Goal: Check status: Check status

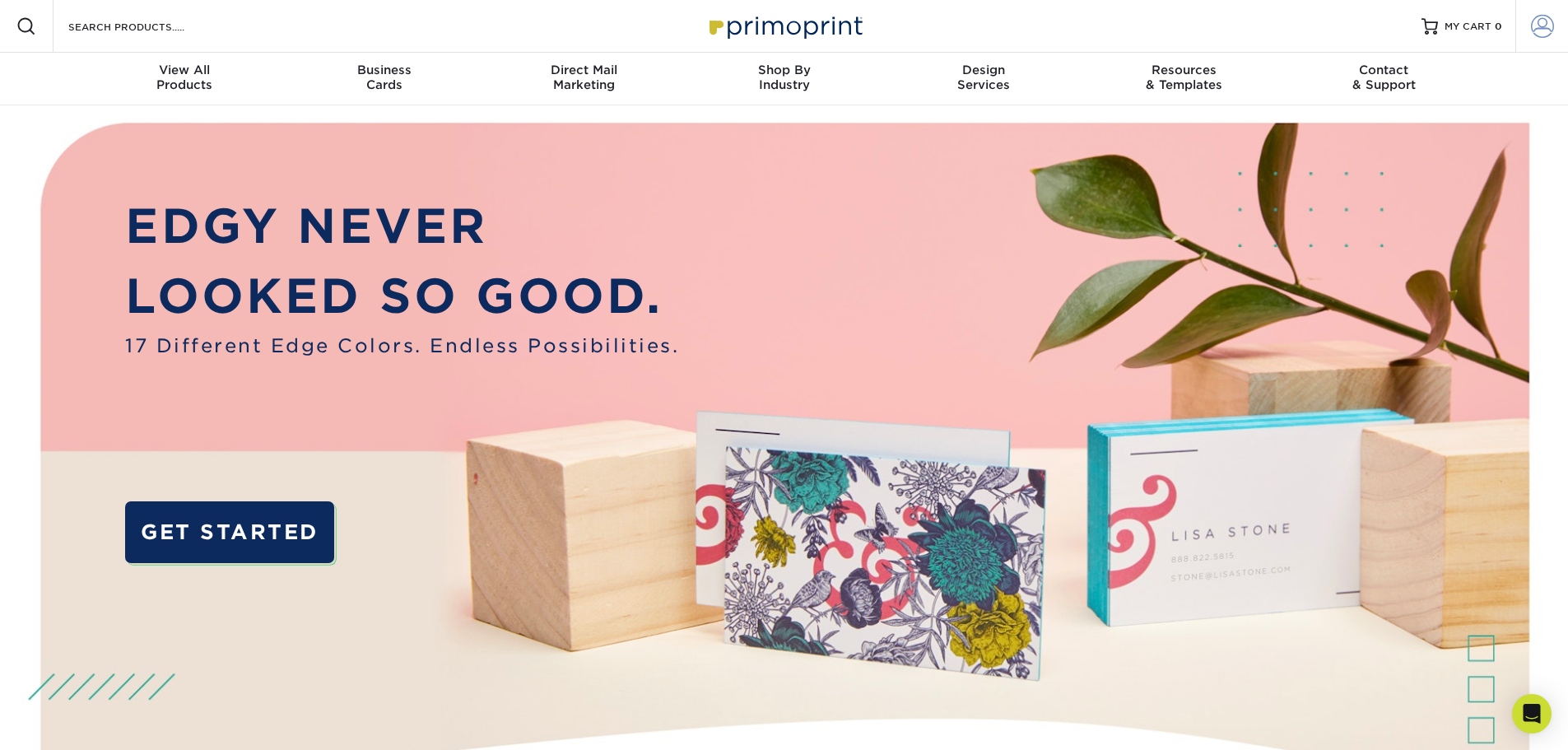
click at [1532, 25] on span at bounding box center [1542, 25] width 23 height 23
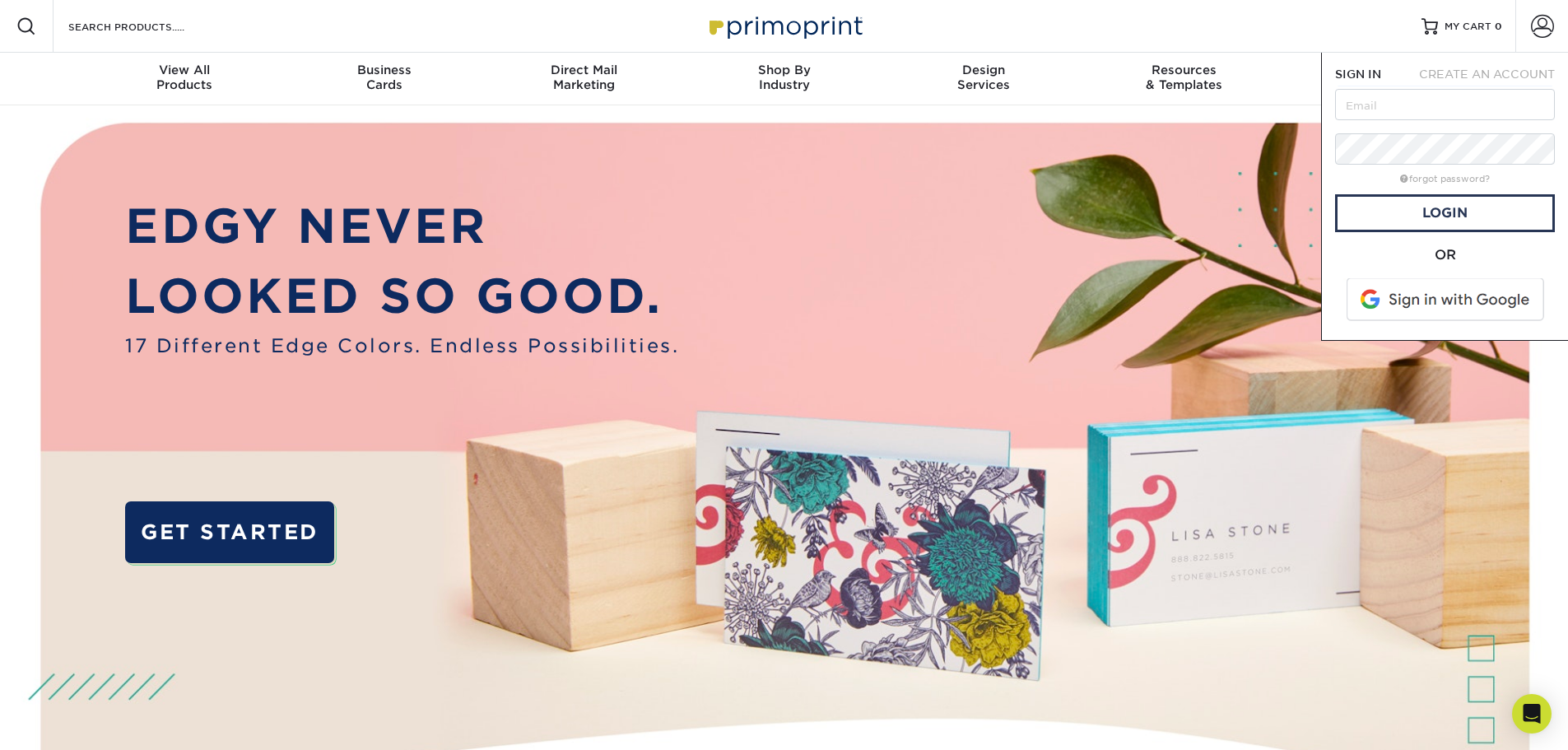
click at [1417, 297] on span at bounding box center [1446, 299] width 210 height 43
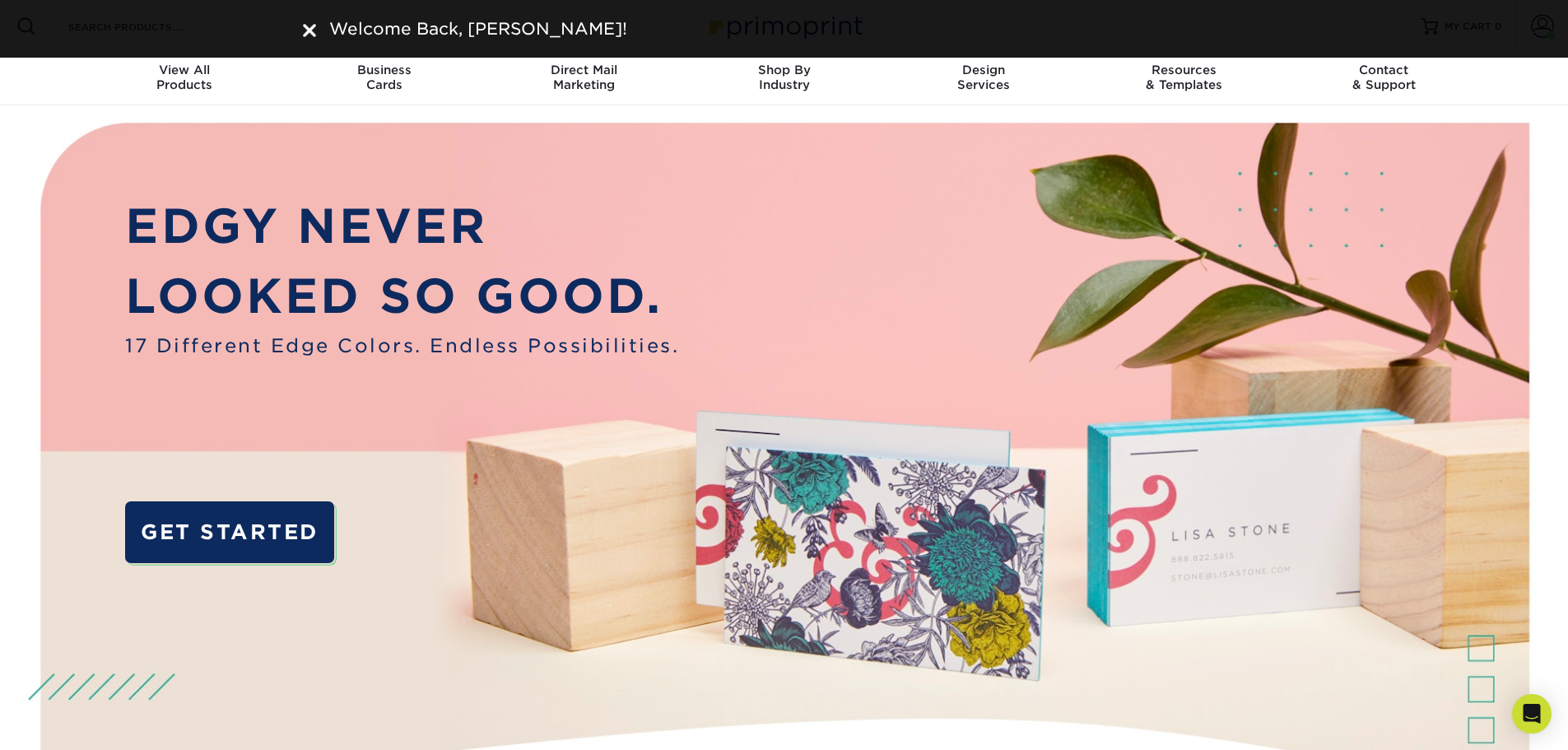
click at [1567, 71] on nav "Resources Menu Search Products Account Welcome, Chris Account Dashboard Active …" at bounding box center [784, 53] width 1568 height 106
click at [311, 34] on img at bounding box center [310, 30] width 13 height 13
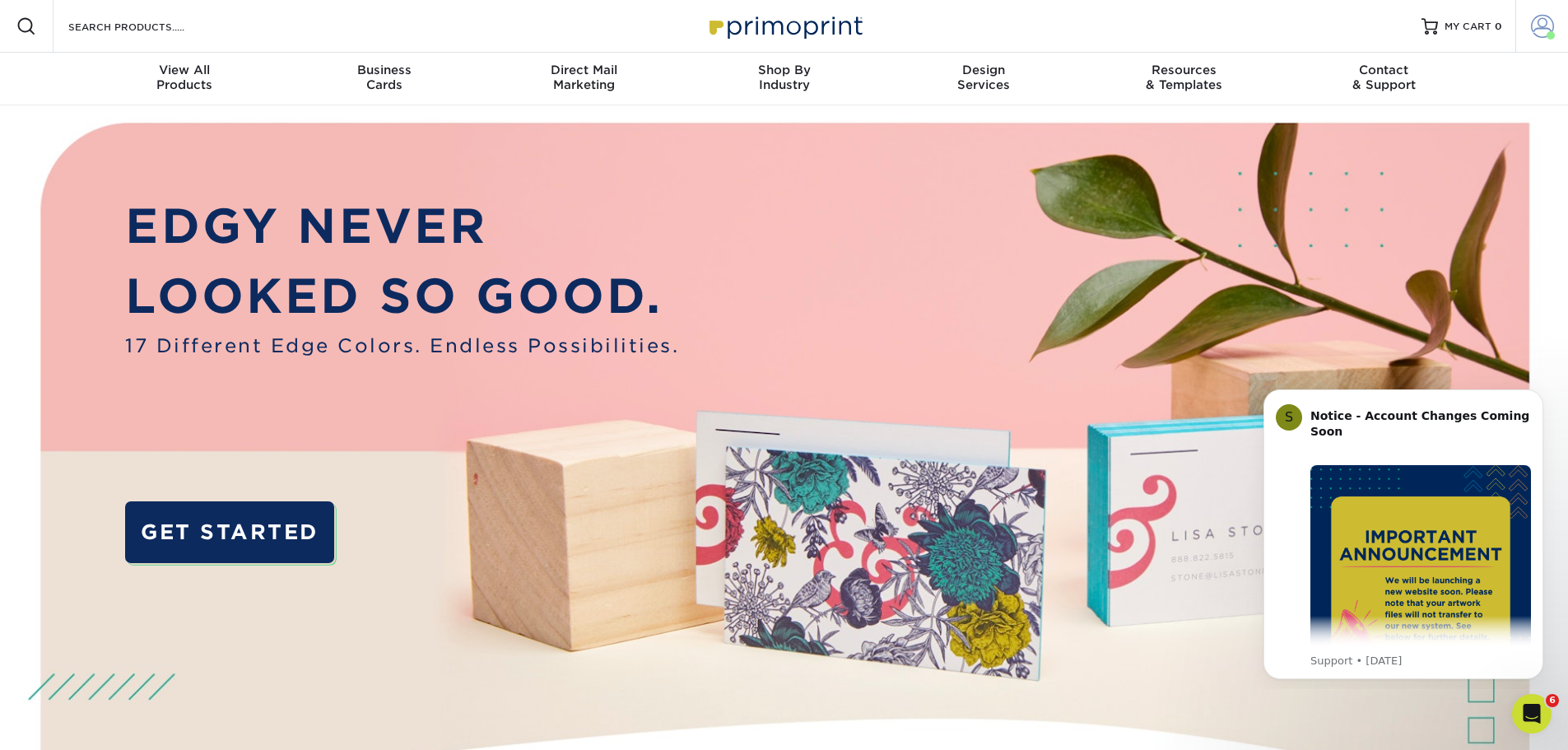
click at [1537, 27] on span at bounding box center [1542, 25] width 23 height 23
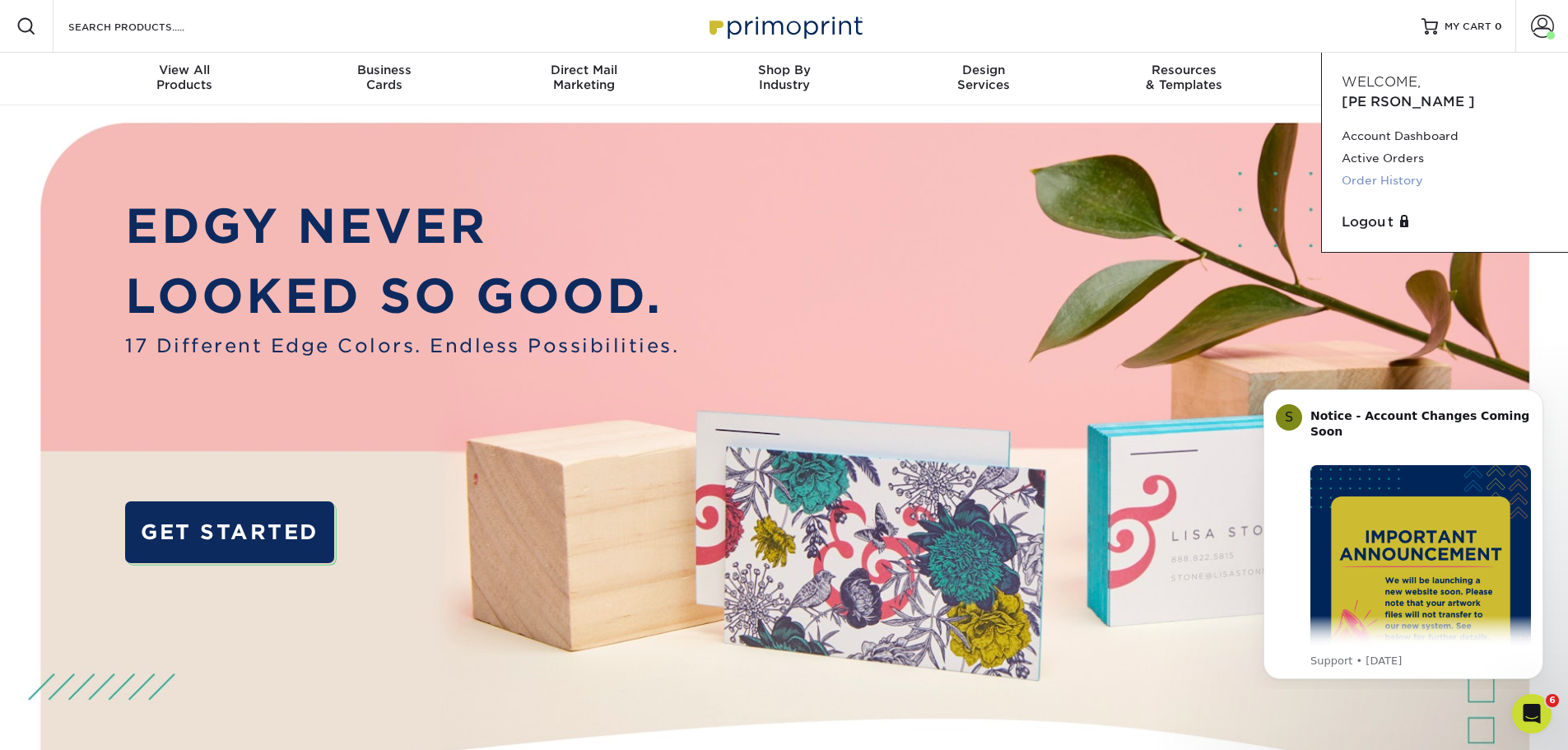
click at [1398, 169] on link "Order History" at bounding box center [1444, 180] width 207 height 22
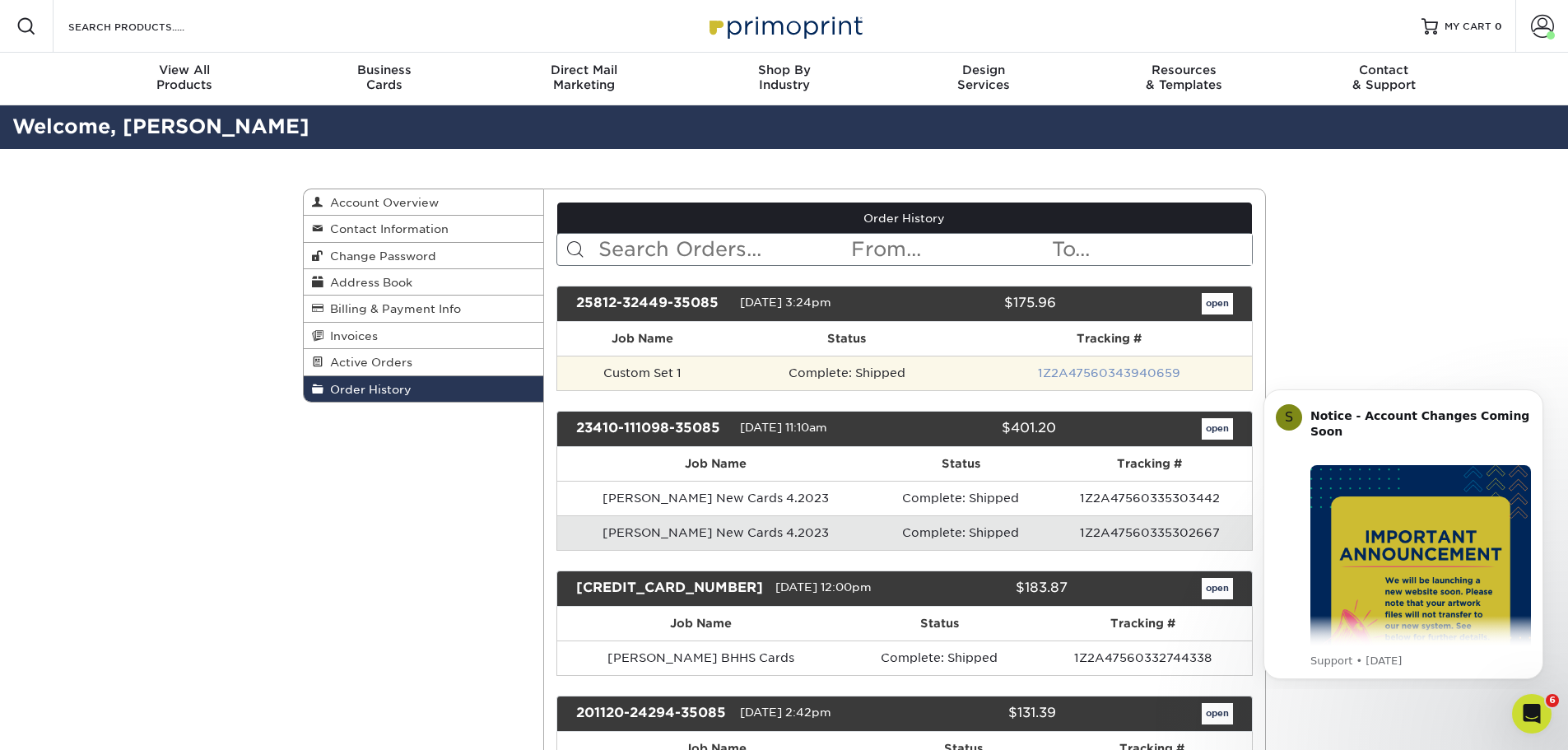
click at [1079, 375] on link "1Z2A47560343940659" at bounding box center [1109, 372] width 142 height 13
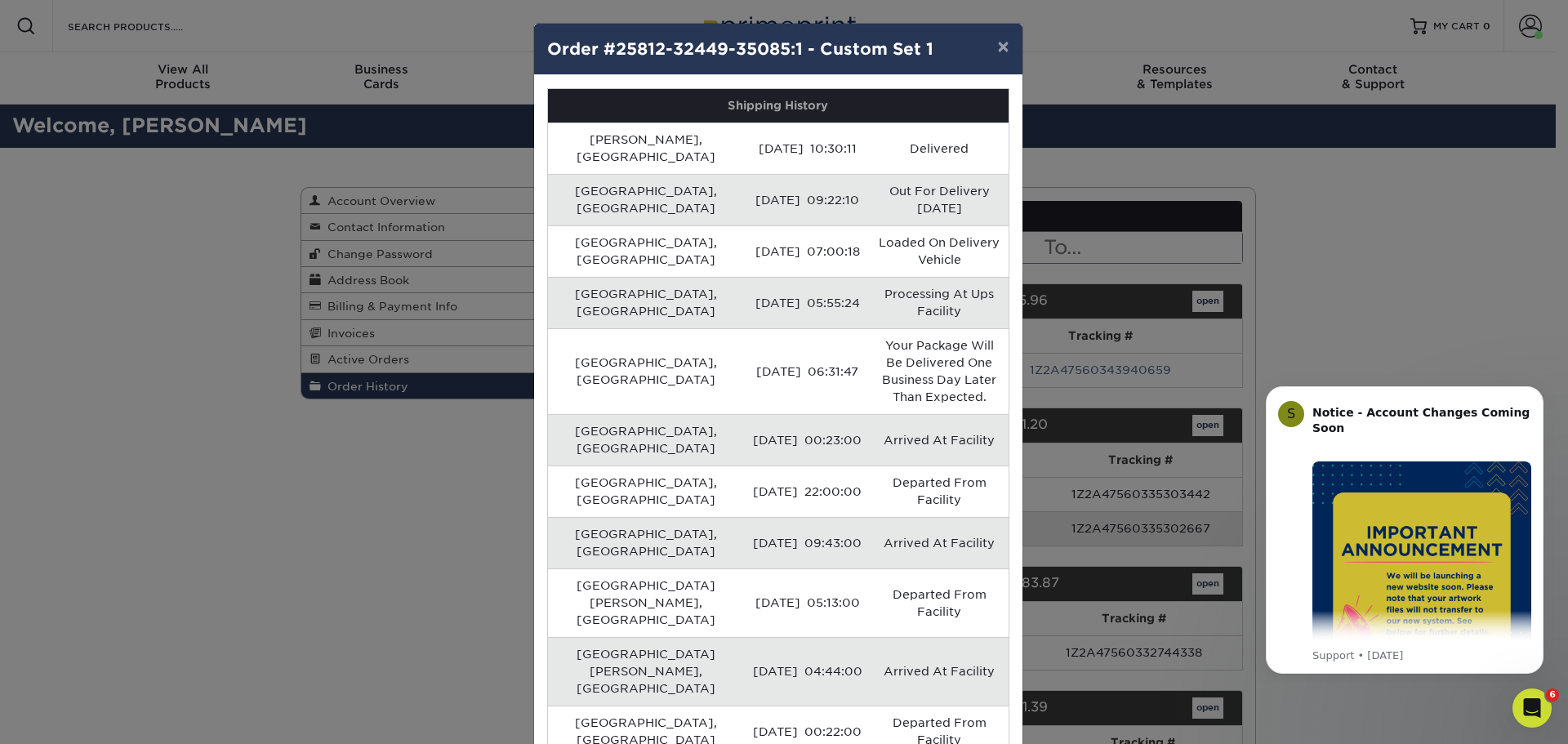
click at [1224, 292] on div "× Order #25812-32449-35085:1 - Custom Set 1 Shipping History Hockessin, US 08/2…" at bounding box center [784, 372] width 1568 height 744
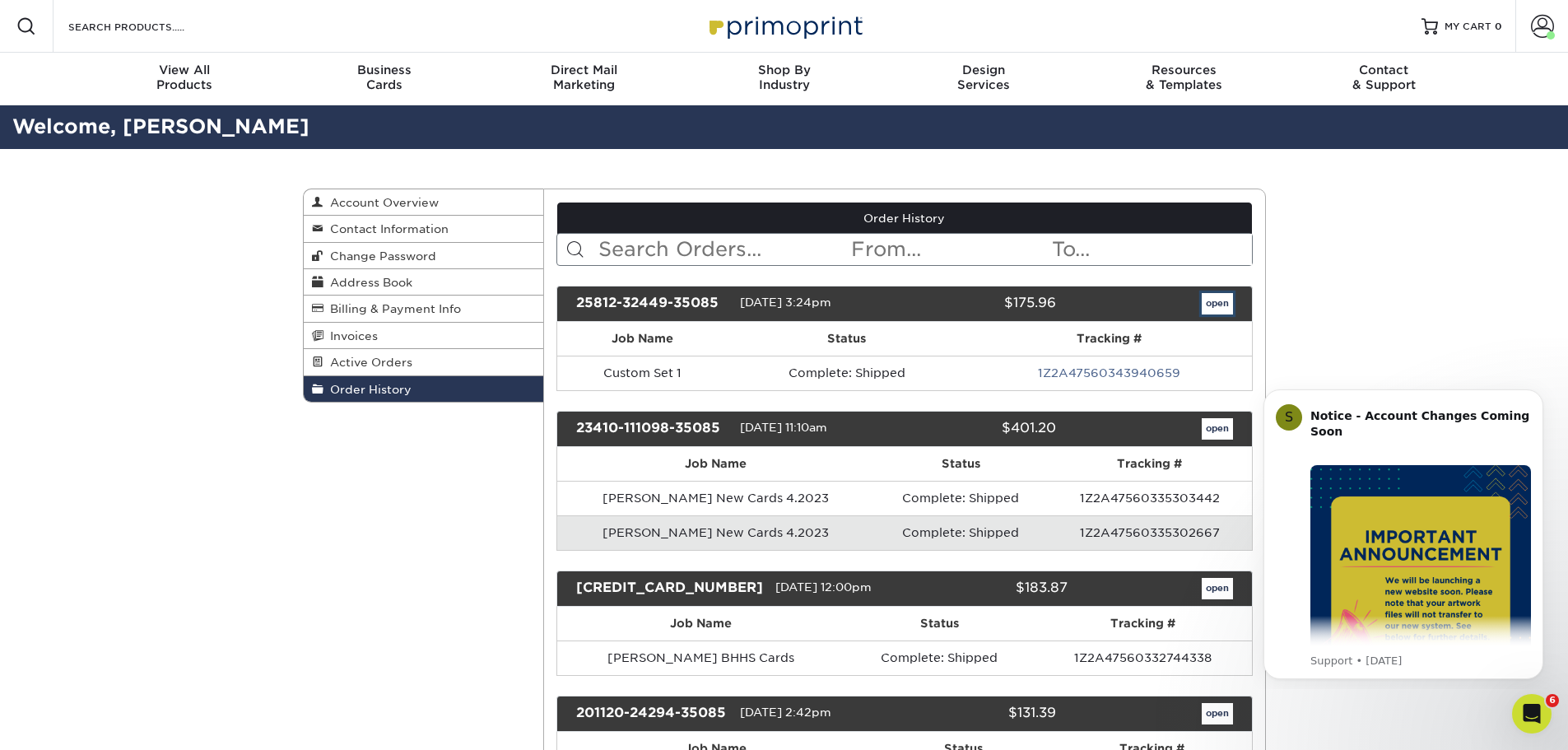
click at [1204, 300] on link "open" at bounding box center [1217, 304] width 31 height 22
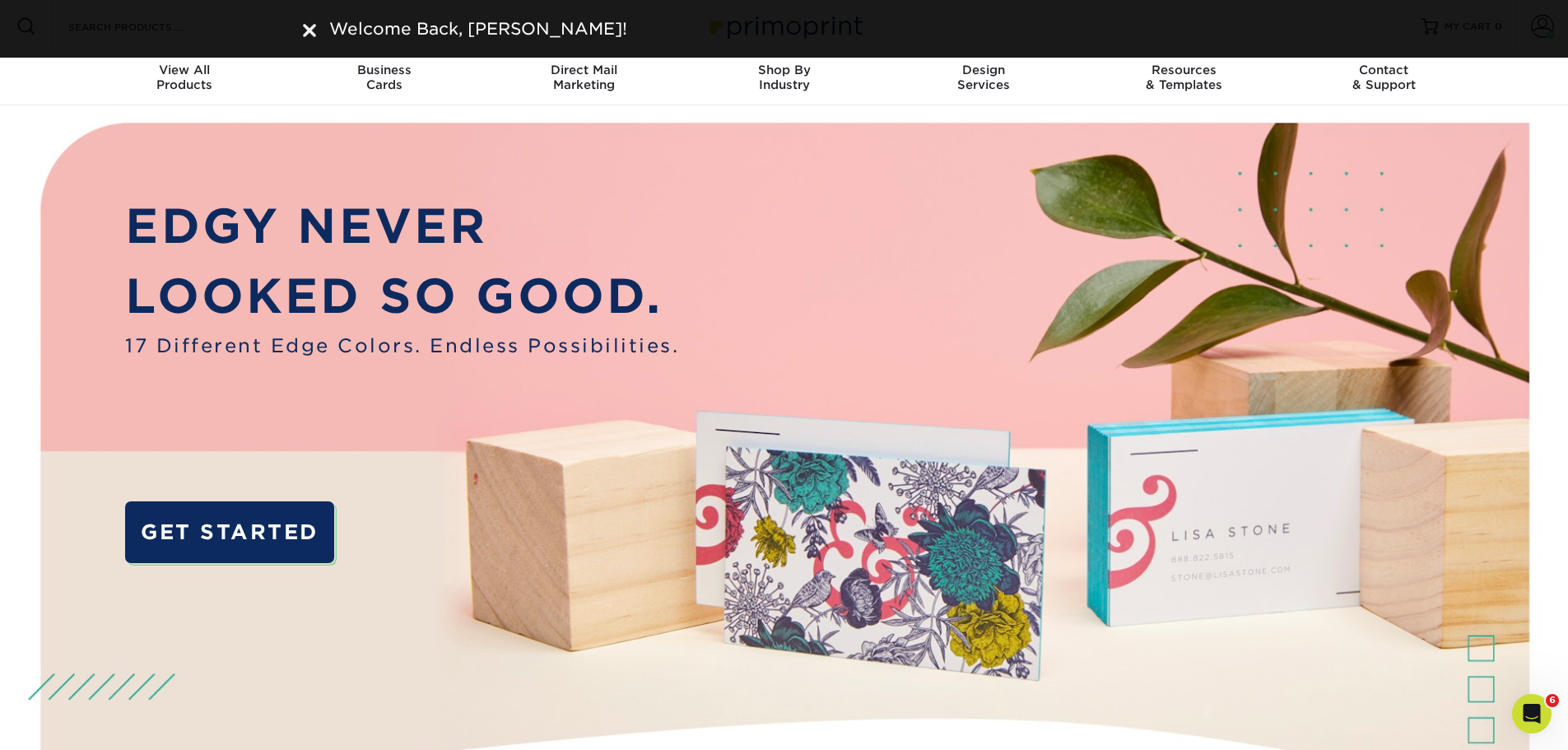
click at [307, 26] on img at bounding box center [310, 30] width 13 height 13
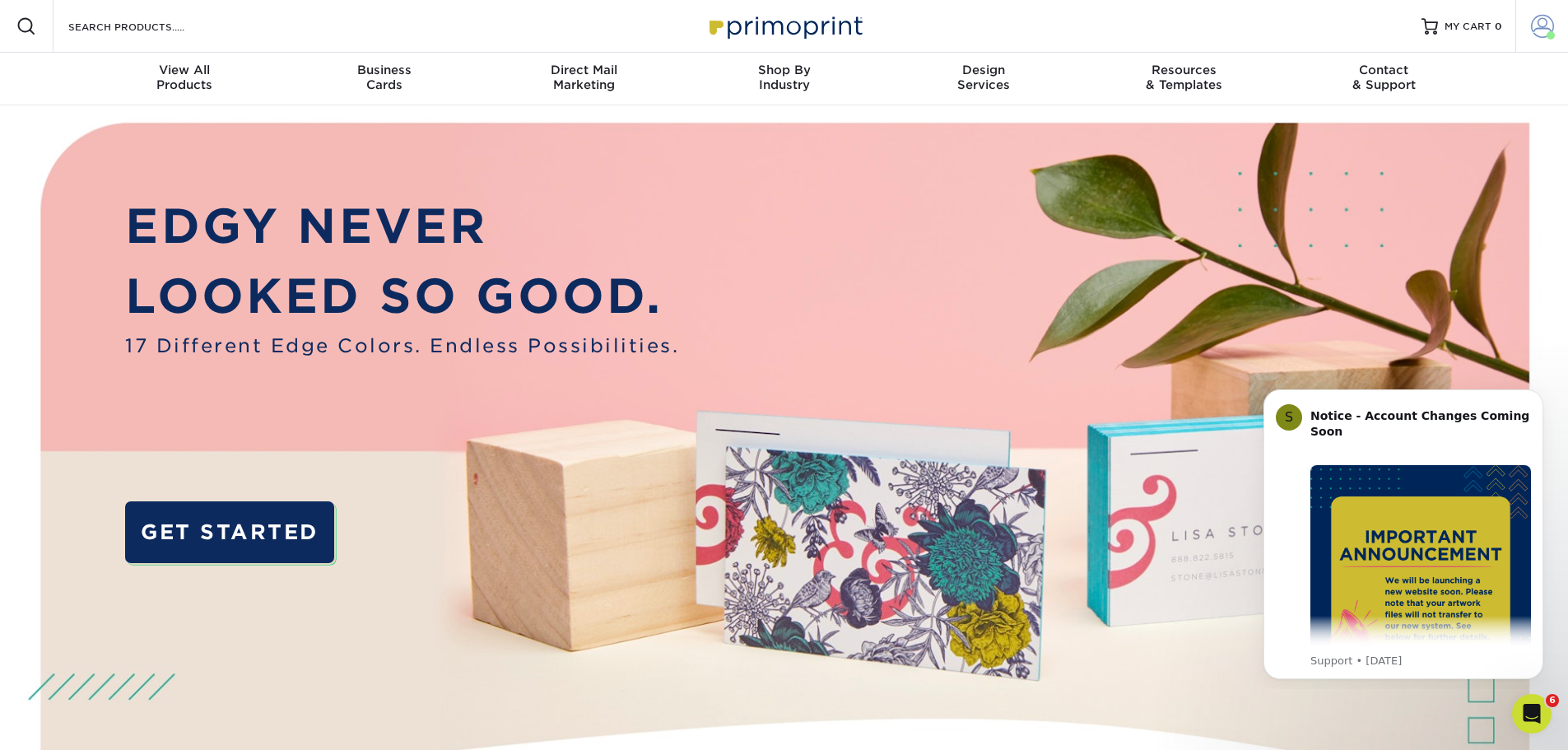
click at [1553, 31] on span at bounding box center [1551, 35] width 8 height 8
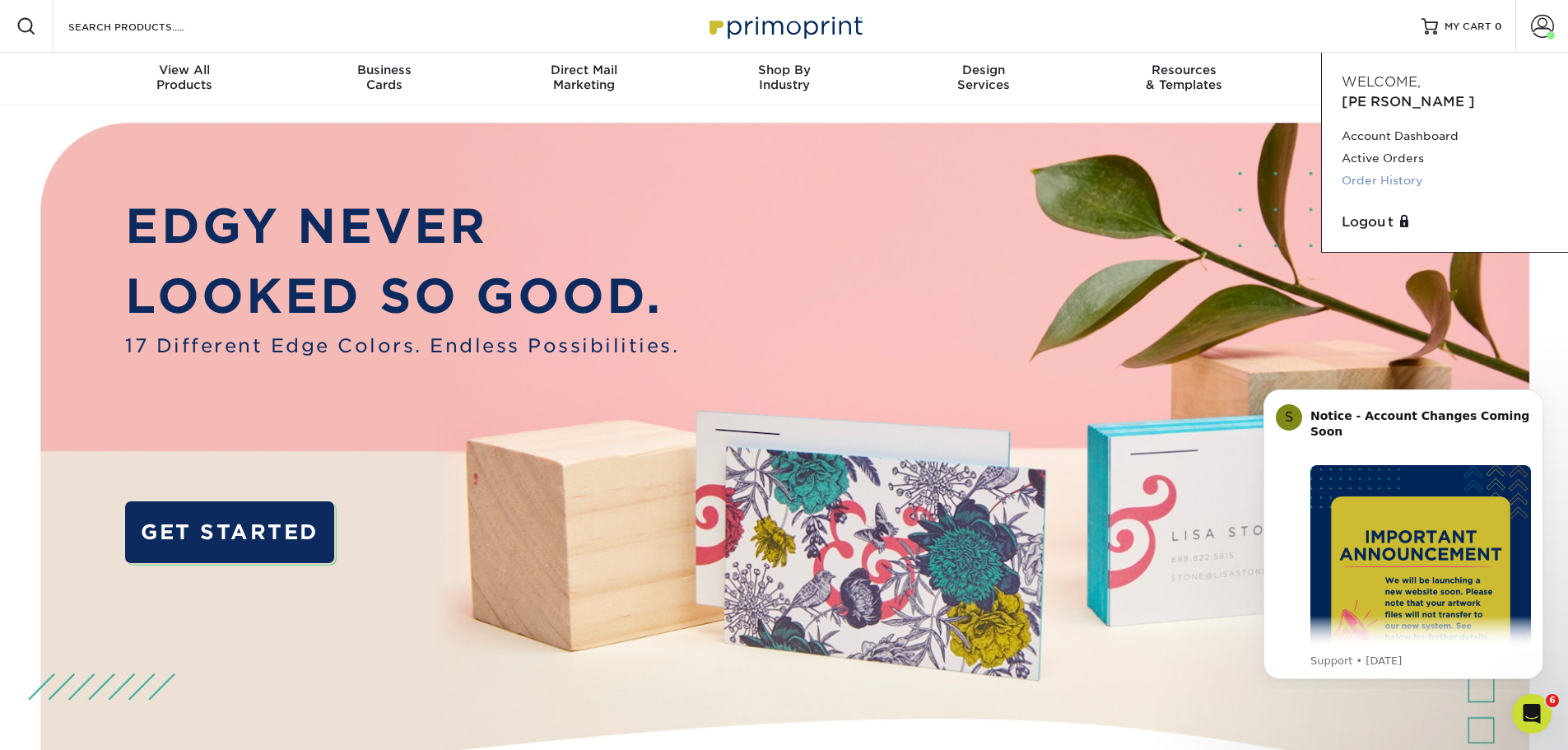
click at [1392, 169] on link "Order History" at bounding box center [1444, 180] width 207 height 22
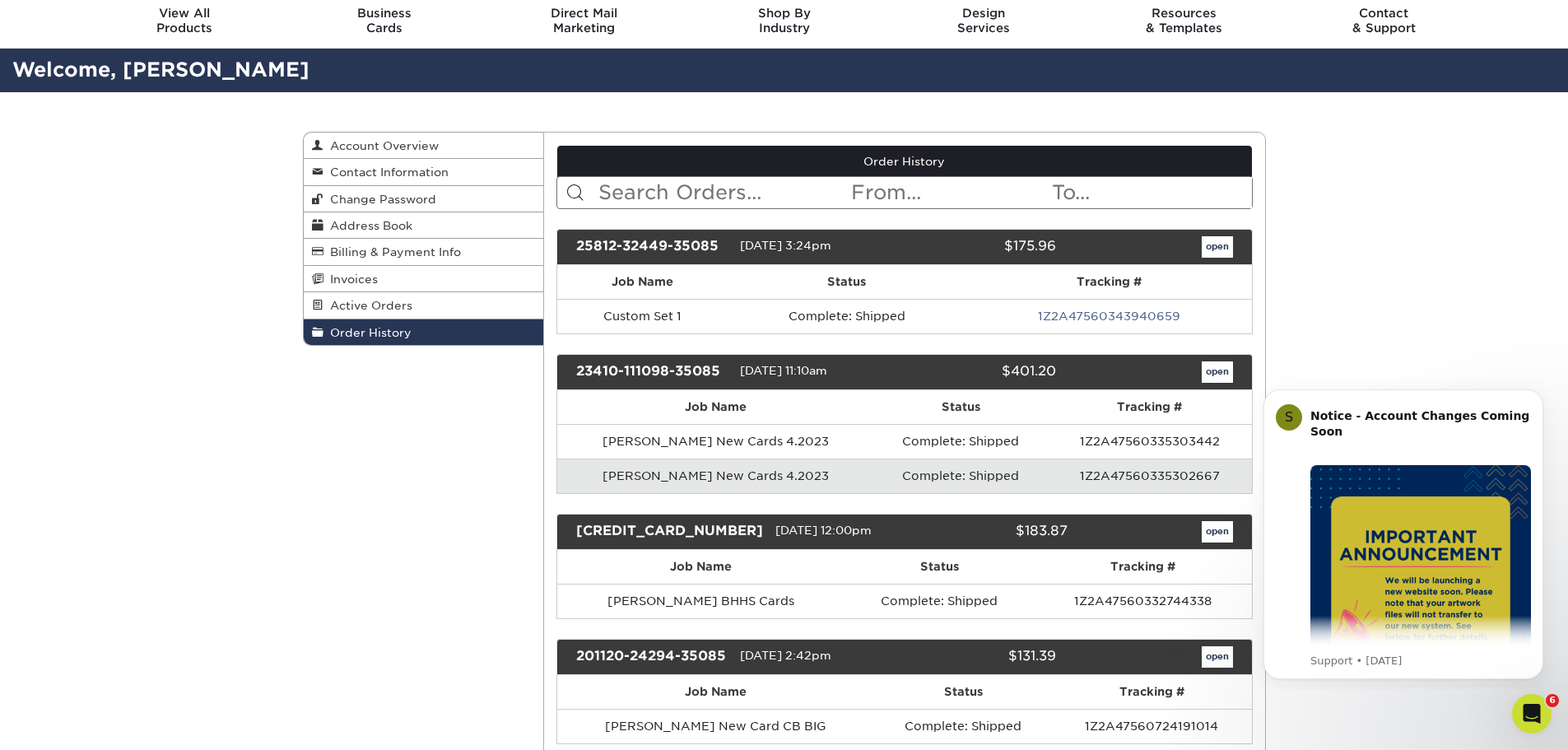
scroll to position [82, 0]
